Goal: Information Seeking & Learning: Understand process/instructions

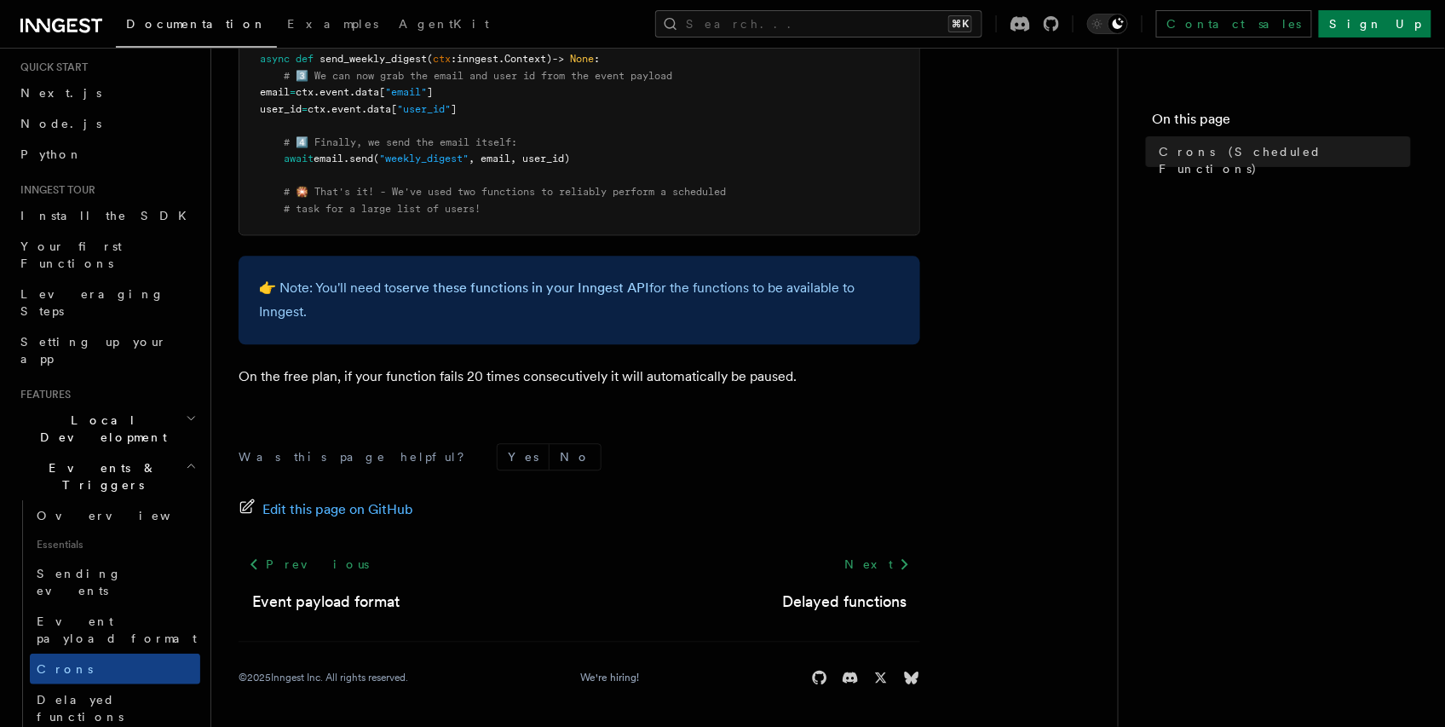
scroll to position [94, 0]
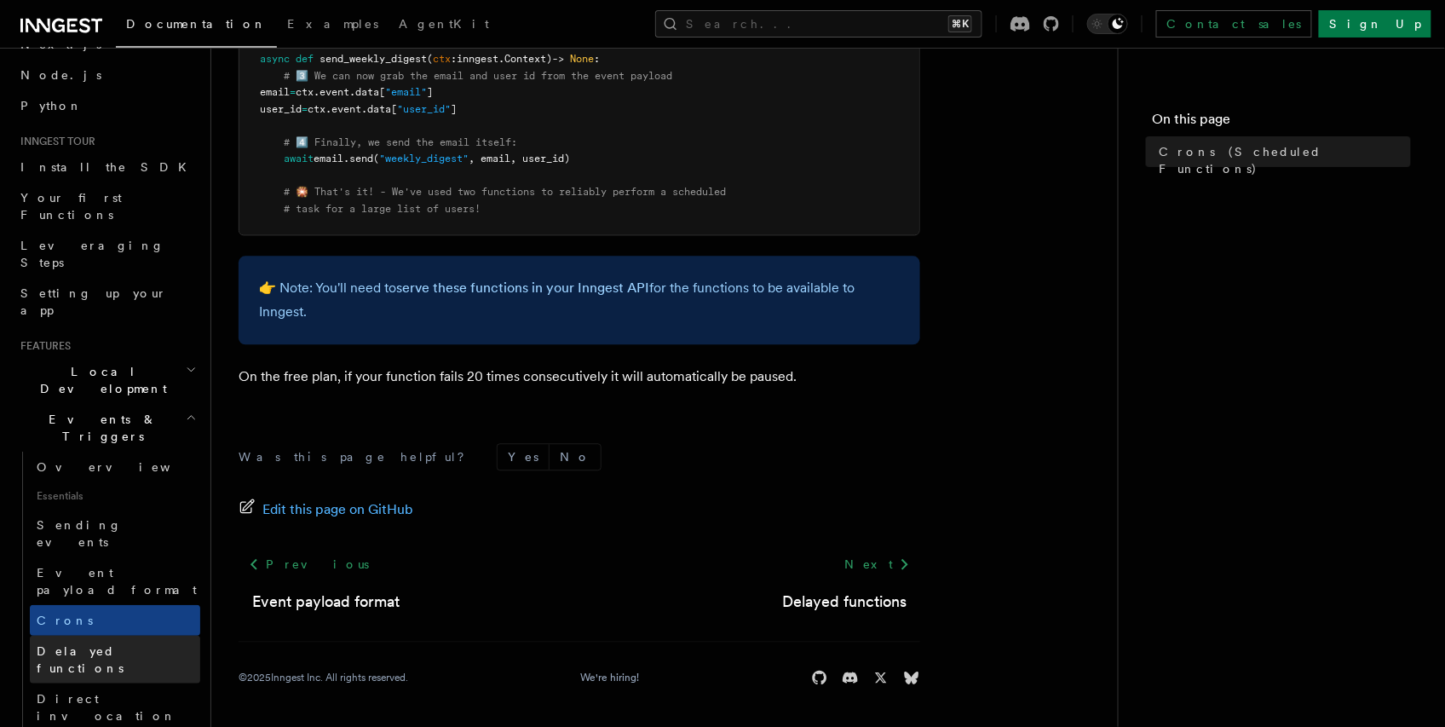
click at [116, 636] on link "Delayed functions" at bounding box center [115, 660] width 170 height 48
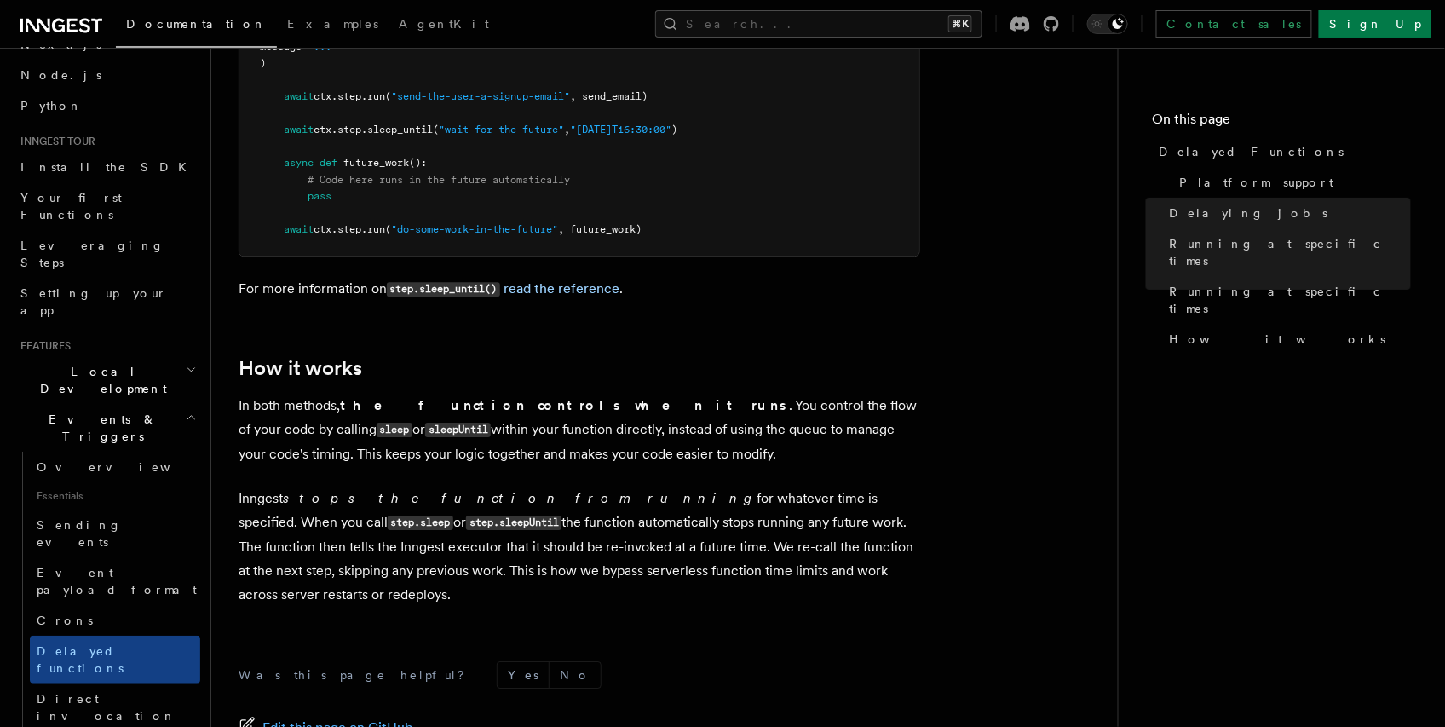
scroll to position [1709, 0]
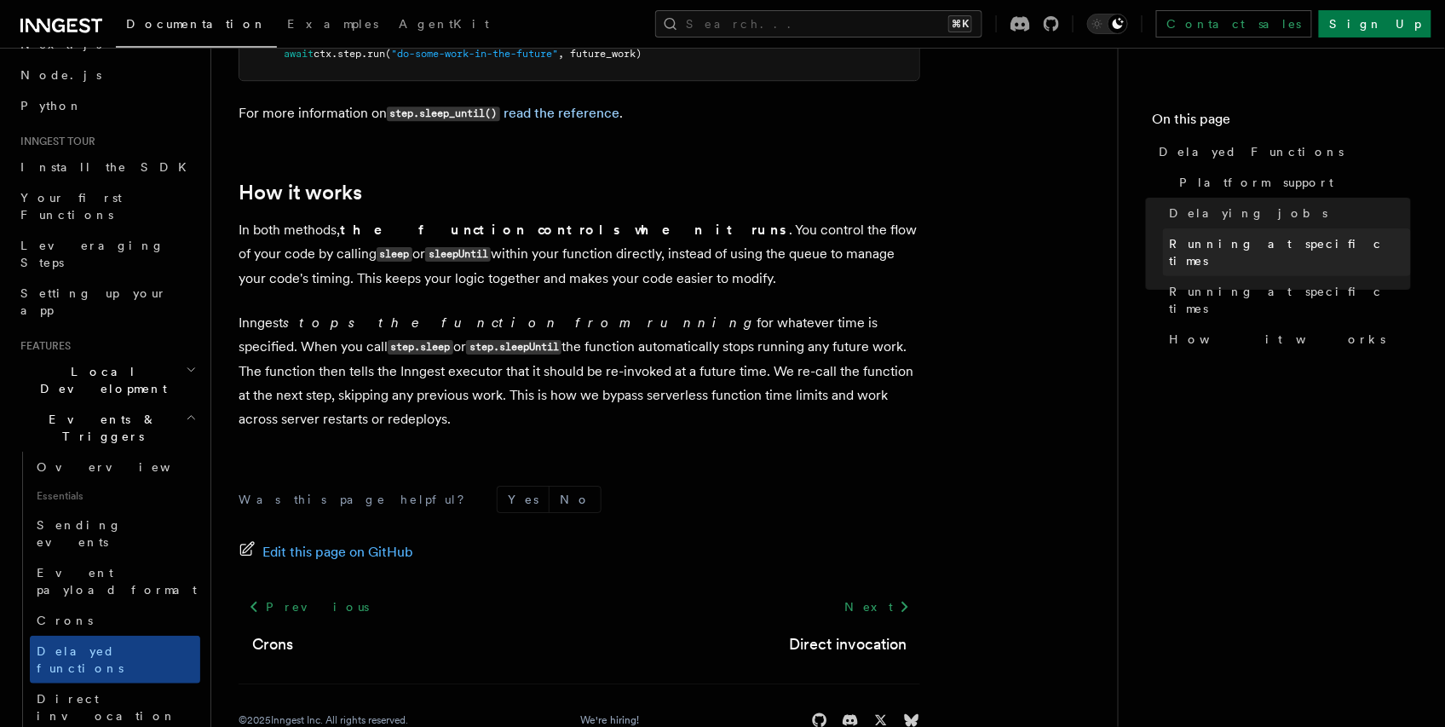
click at [1200, 249] on span "Running at specific times" at bounding box center [1290, 252] width 241 height 34
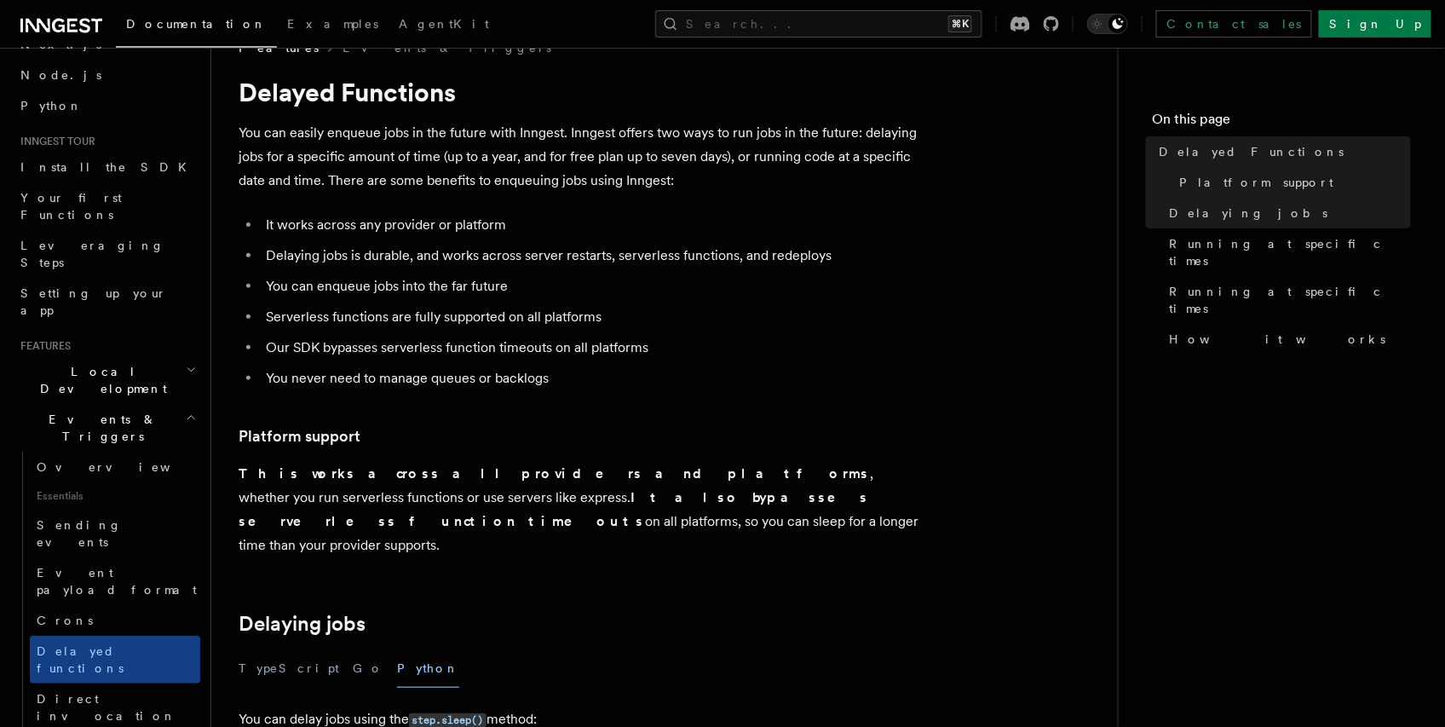
scroll to position [29, 0]
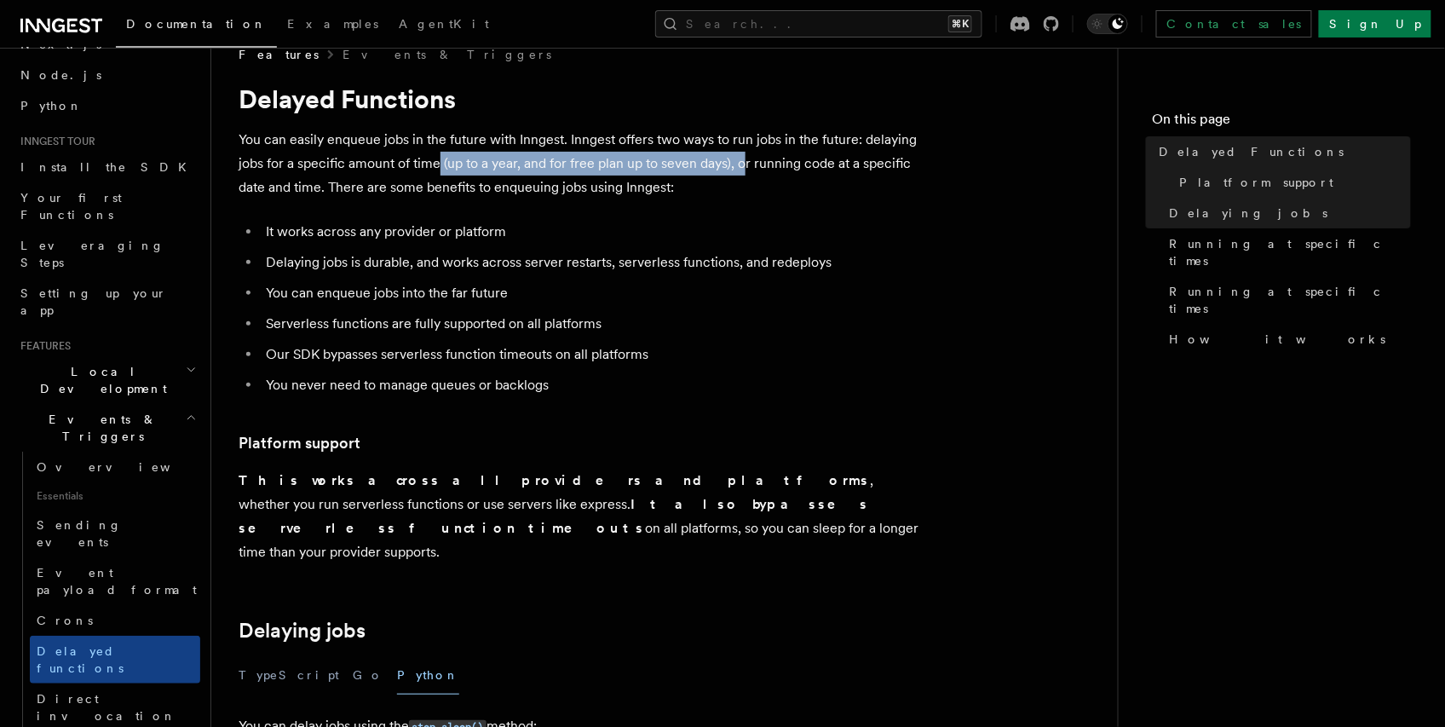
drag, startPoint x: 703, startPoint y: 165, endPoint x: 439, endPoint y: 162, distance: 264.2
click at [439, 162] on p "You can easily enqueue jobs in the future with Inngest. Inngest offers two ways…" at bounding box center [580, 164] width 682 height 72
drag, startPoint x: 725, startPoint y: 161, endPoint x: 443, endPoint y: 164, distance: 282.1
click at [443, 164] on p "You can easily enqueue jobs in the future with Inngest. Inngest offers two ways…" at bounding box center [580, 164] width 682 height 72
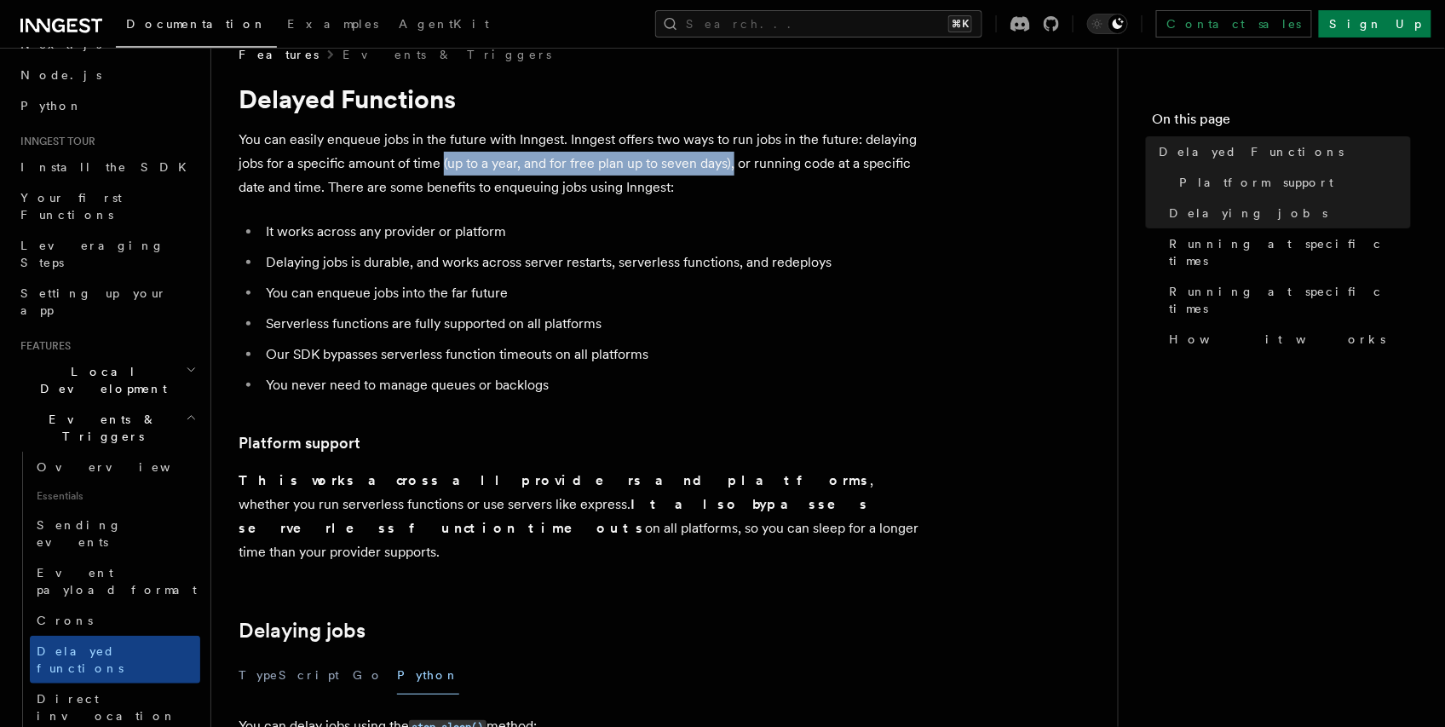
copy p "(up to a year, and for free plan up to seven days),"
click at [729, 197] on p "You can easily enqueue jobs in the future with Inngest. Inngest offers two ways…" at bounding box center [580, 164] width 682 height 72
drag, startPoint x: 731, startPoint y: 161, endPoint x: 439, endPoint y: 170, distance: 292.4
click at [439, 170] on p "You can easily enqueue jobs in the future with Inngest. Inngest offers two ways…" at bounding box center [580, 164] width 682 height 72
copy p "(up to a year, and for free plan up to seven days)"
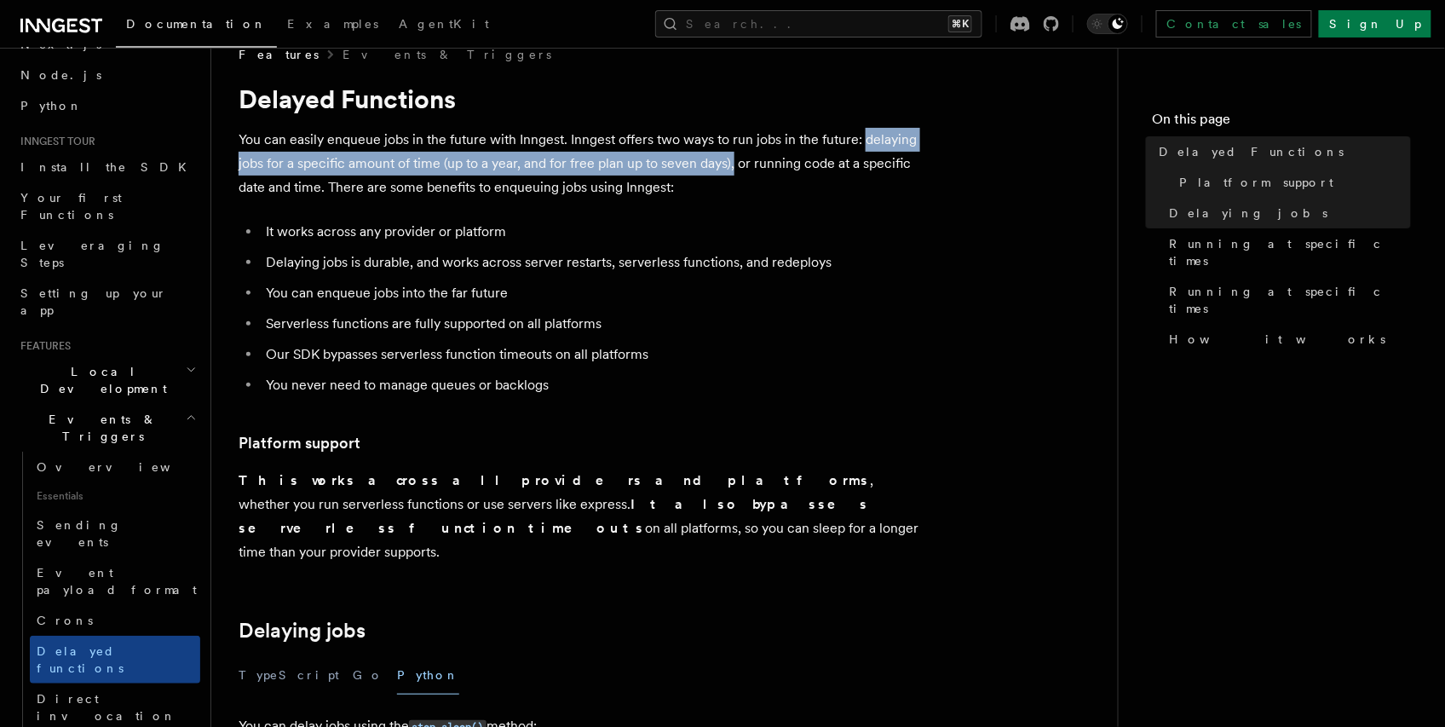
drag, startPoint x: 865, startPoint y: 139, endPoint x: 735, endPoint y: 168, distance: 133.6
click at [735, 168] on p "You can easily enqueue jobs in the future with Inngest. Inngest offers two ways…" at bounding box center [580, 164] width 682 height 72
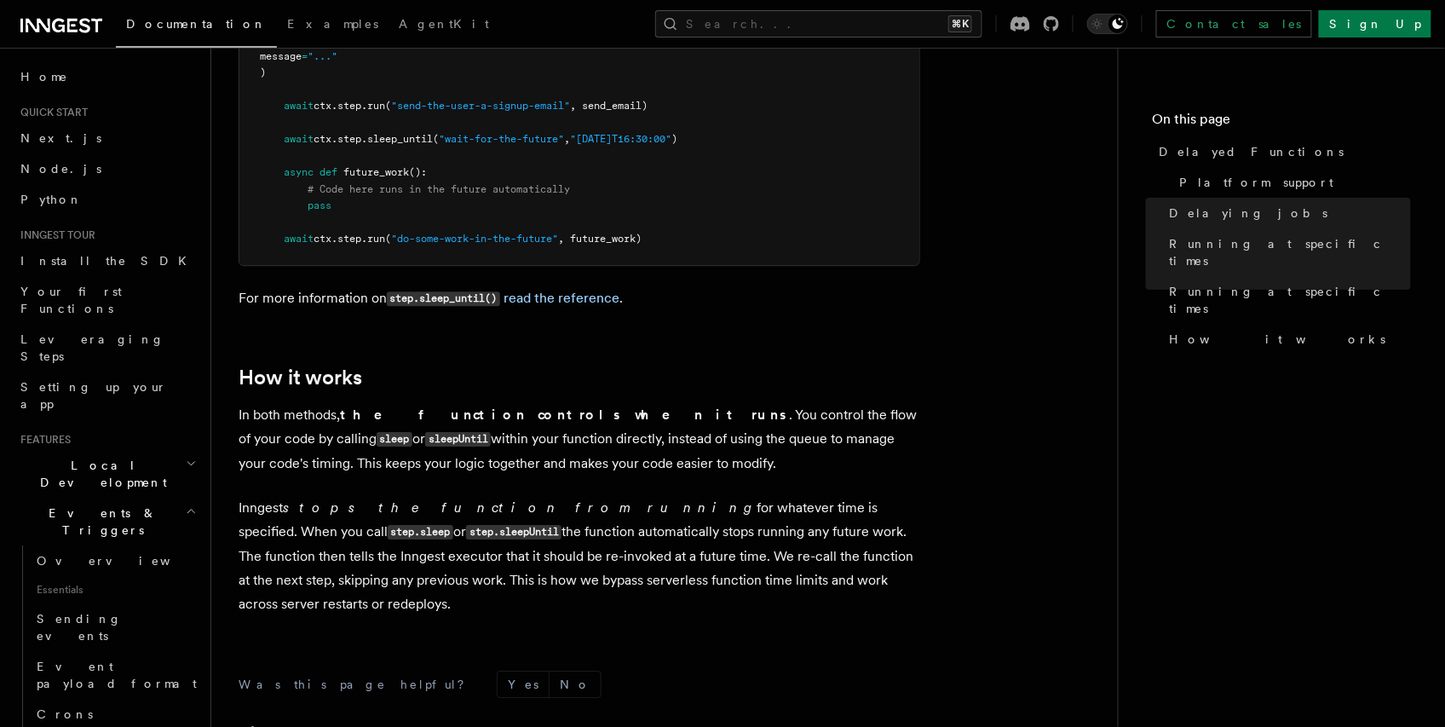
scroll to position [1707, 0]
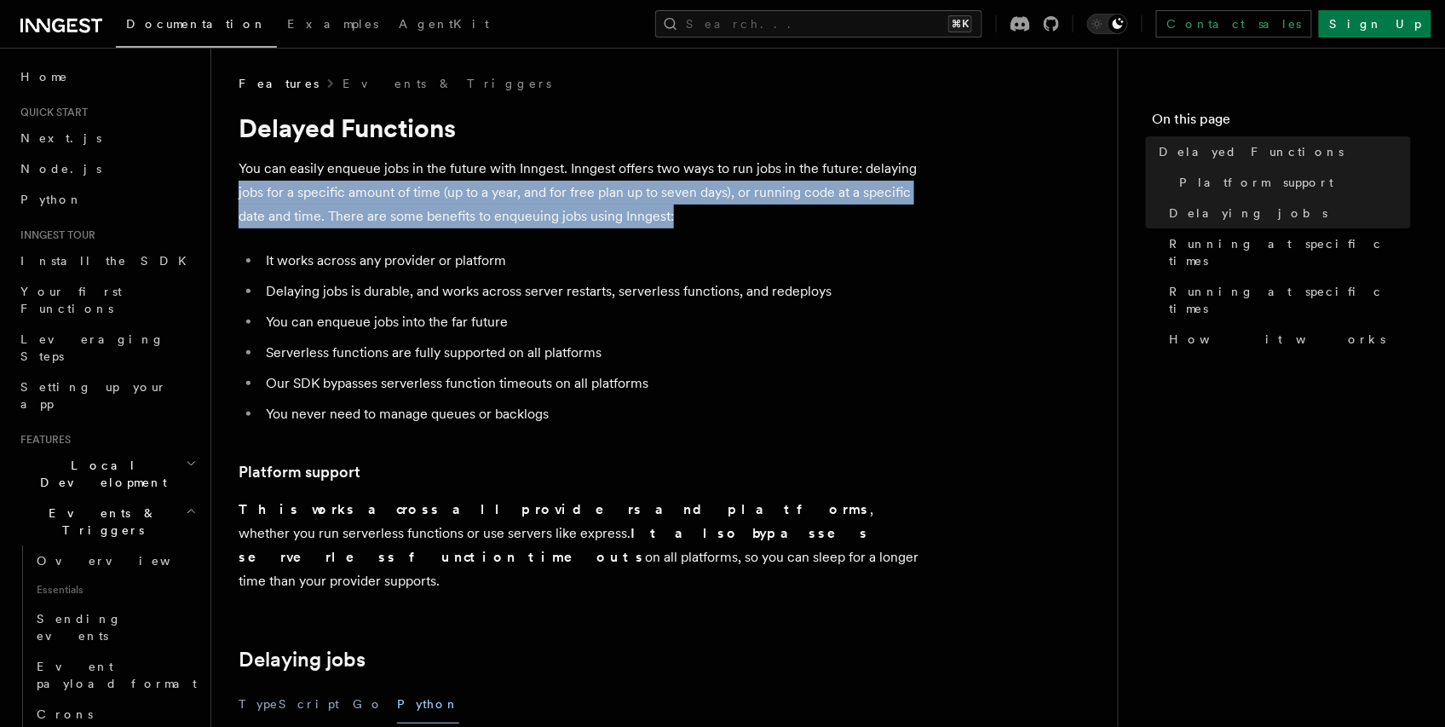
drag, startPoint x: 703, startPoint y: 220, endPoint x: 218, endPoint y: 197, distance: 485.4
click at [402, 215] on p "You can easily enqueue jobs in the future with Inngest. Inngest offers two ways…" at bounding box center [580, 193] width 682 height 72
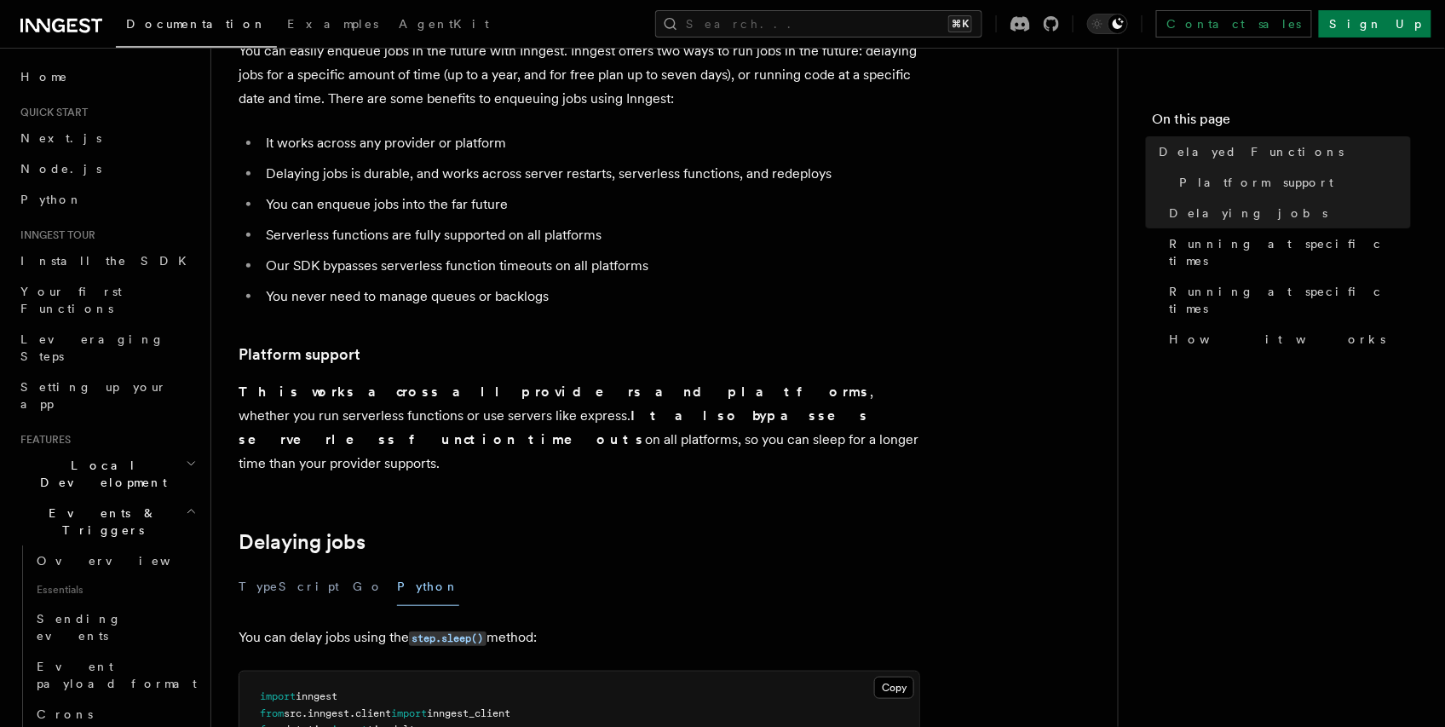
scroll to position [325, 0]
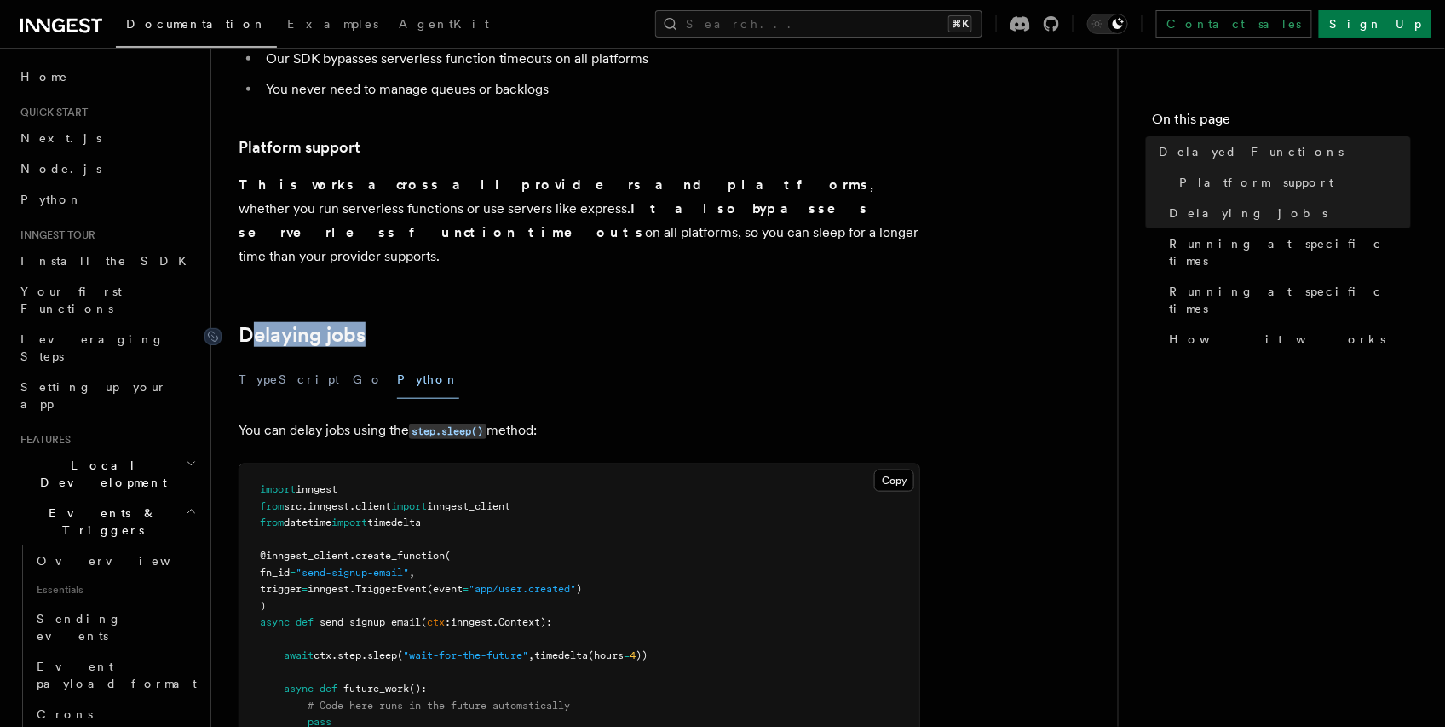
drag, startPoint x: 323, startPoint y: 315, endPoint x: 250, endPoint y: 313, distance: 73.3
click at [250, 323] on h2 "Delaying jobs" at bounding box center [580, 335] width 682 height 24
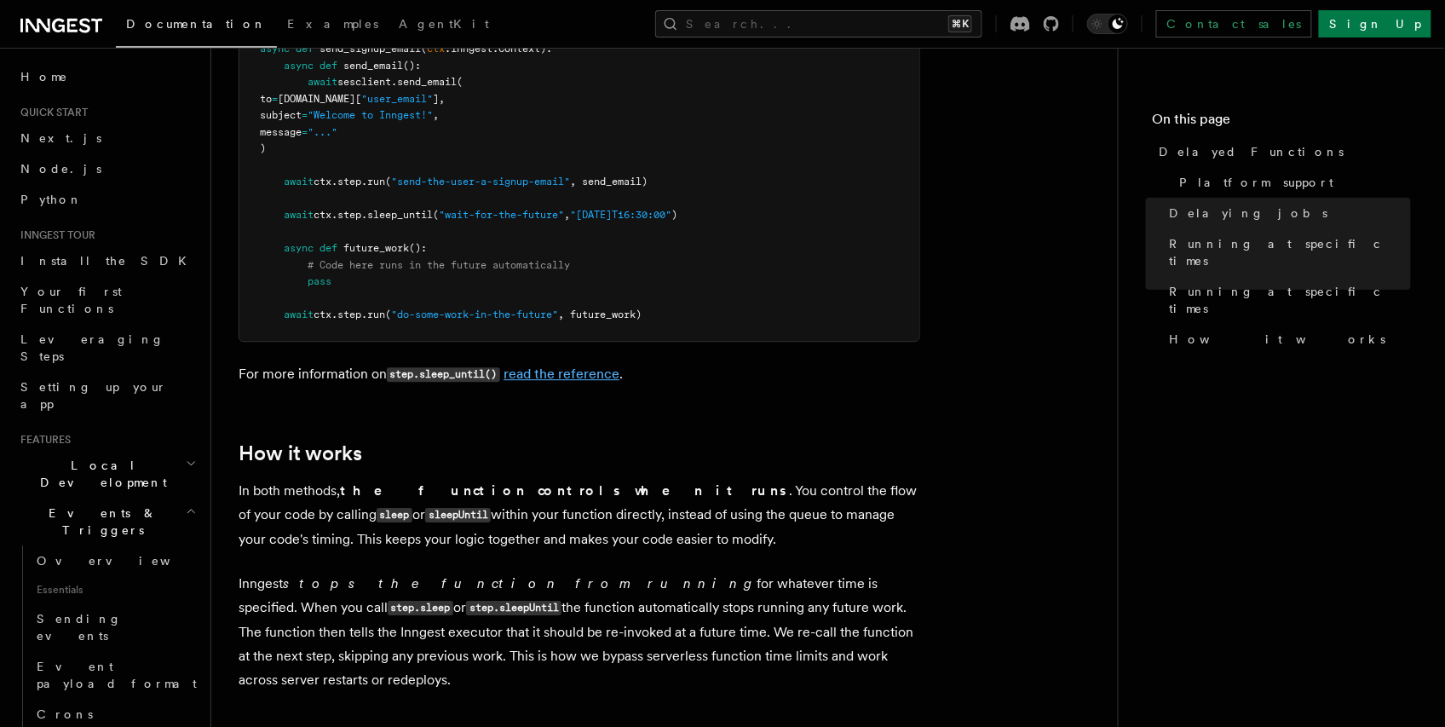
scroll to position [1508, 0]
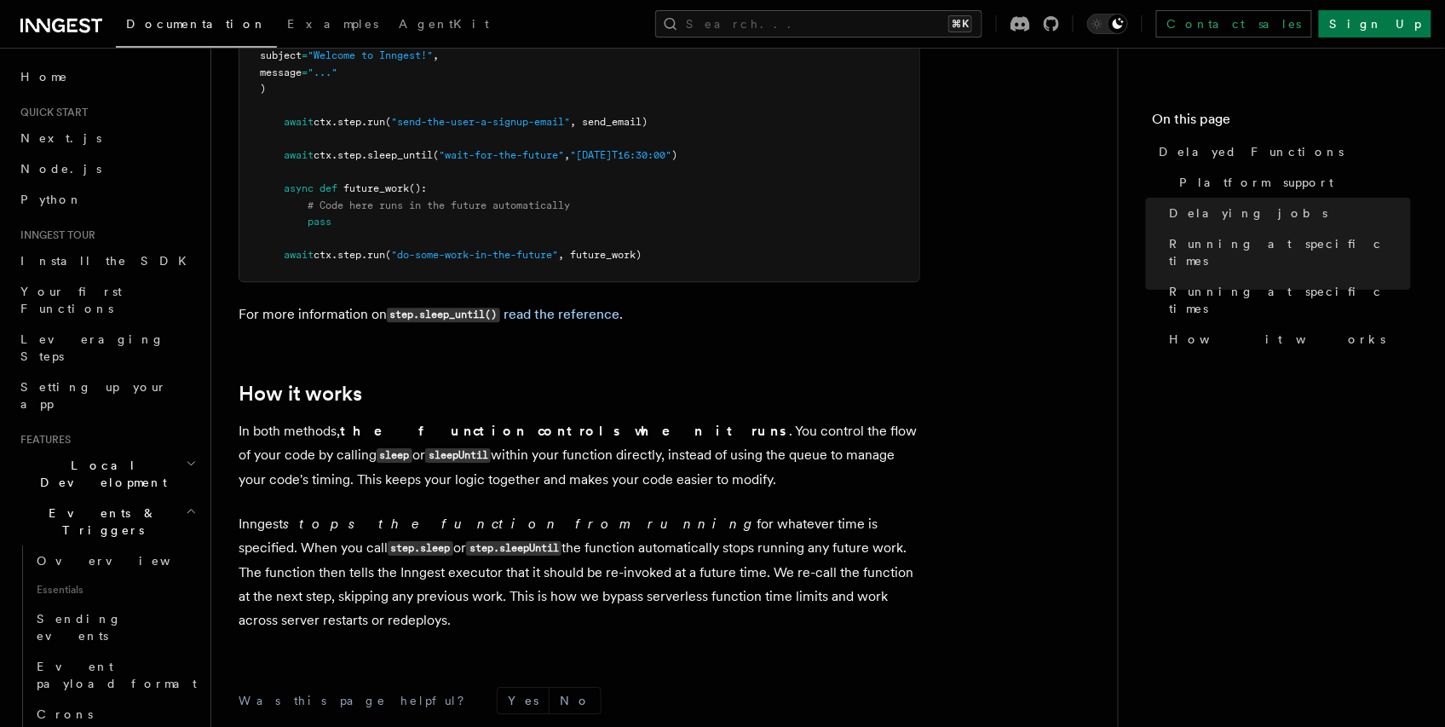
drag, startPoint x: 587, startPoint y: 451, endPoint x: 258, endPoint y: 412, distance: 331.3
click at [258, 419] on p "In both methods, the function controls when it runs . You control the flow of y…" at bounding box center [580, 455] width 682 height 72
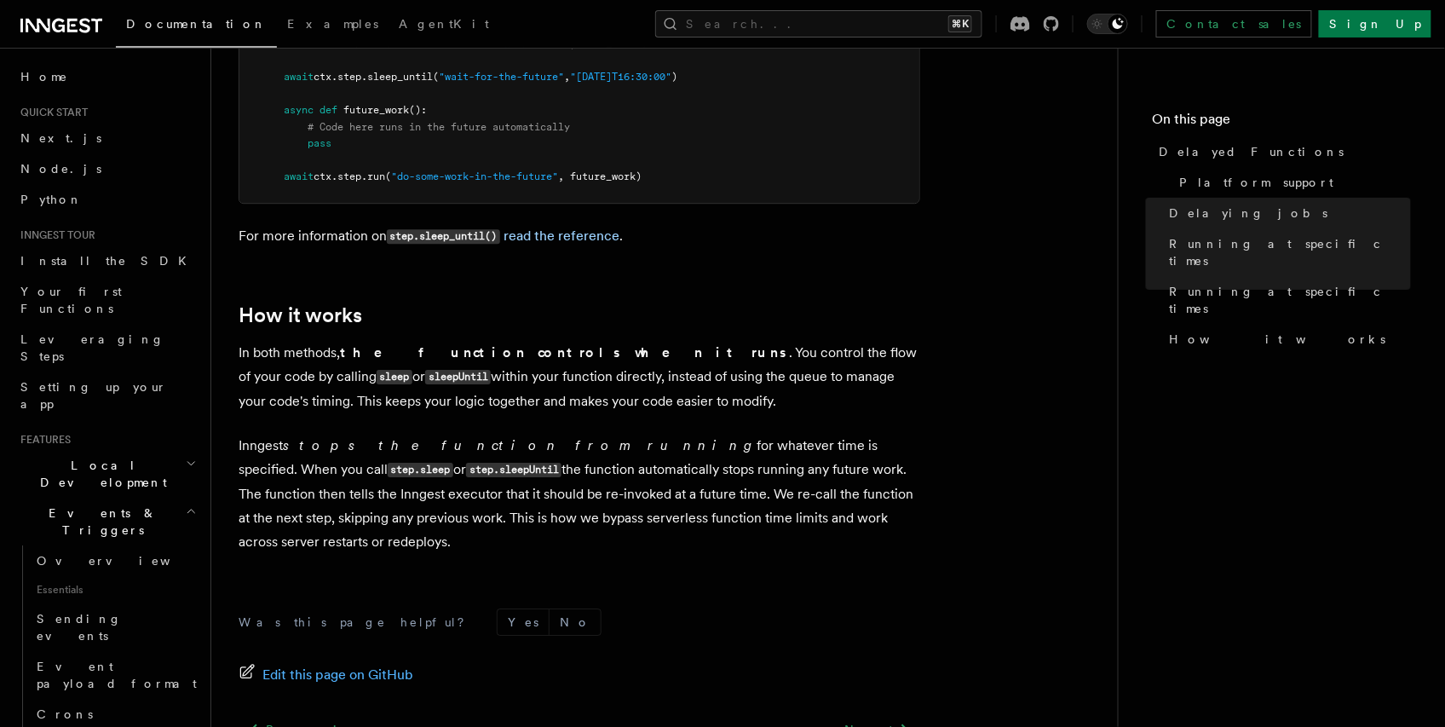
scroll to position [1709, 0]
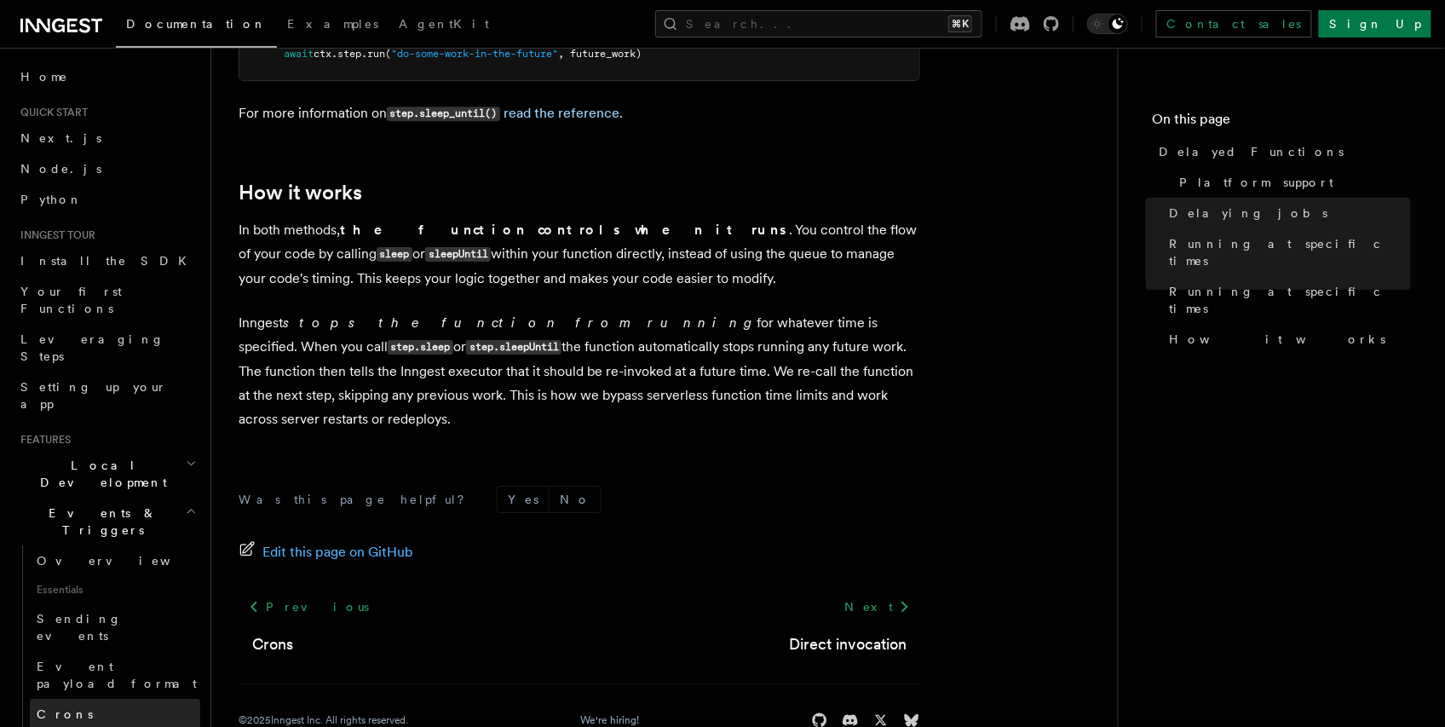
click at [86, 699] on link "Crons" at bounding box center [115, 714] width 170 height 31
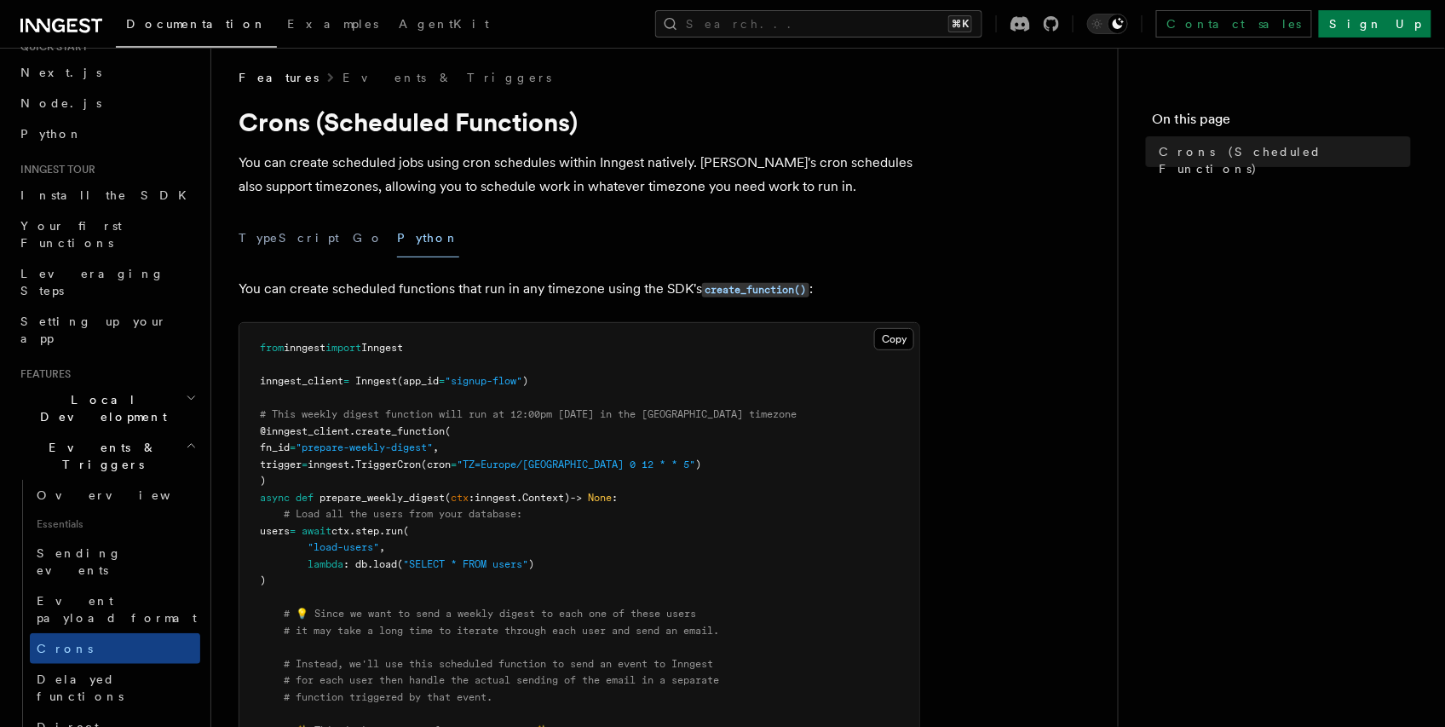
scroll to position [68, 0]
click at [90, 670] on span "Delayed functions" at bounding box center [80, 685] width 87 height 31
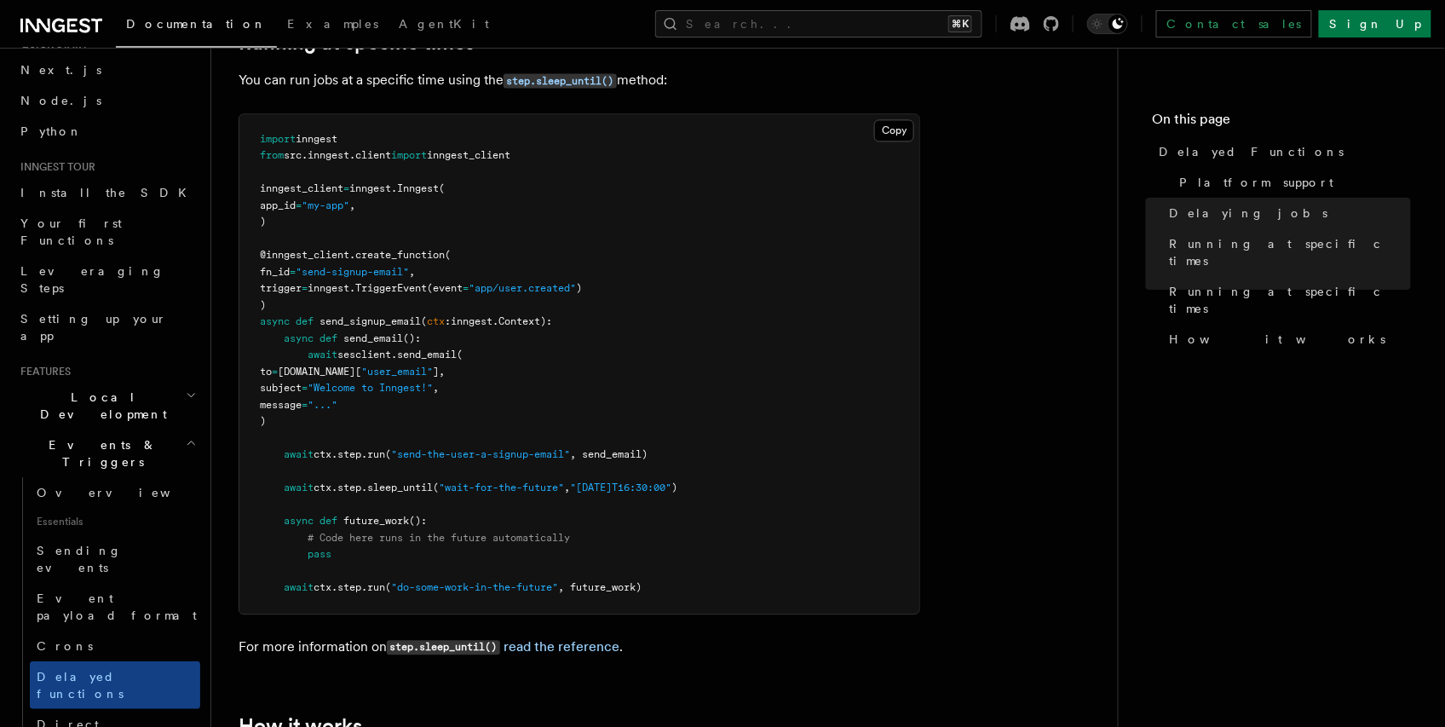
scroll to position [68, 0]
